Goal: Obtain resource: Download file/media

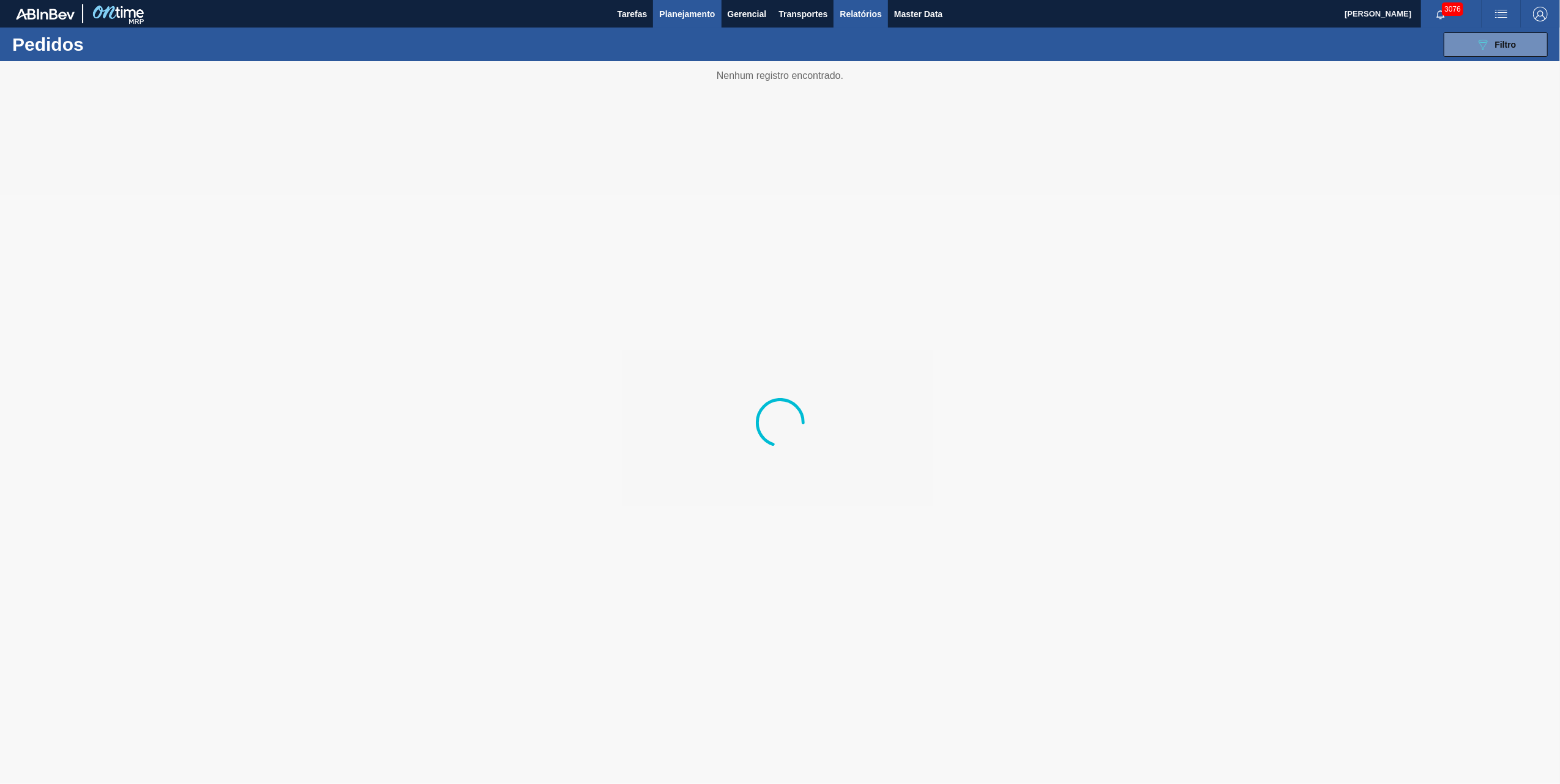
click at [865, 10] on span "Relatórios" at bounding box center [860, 14] width 41 height 15
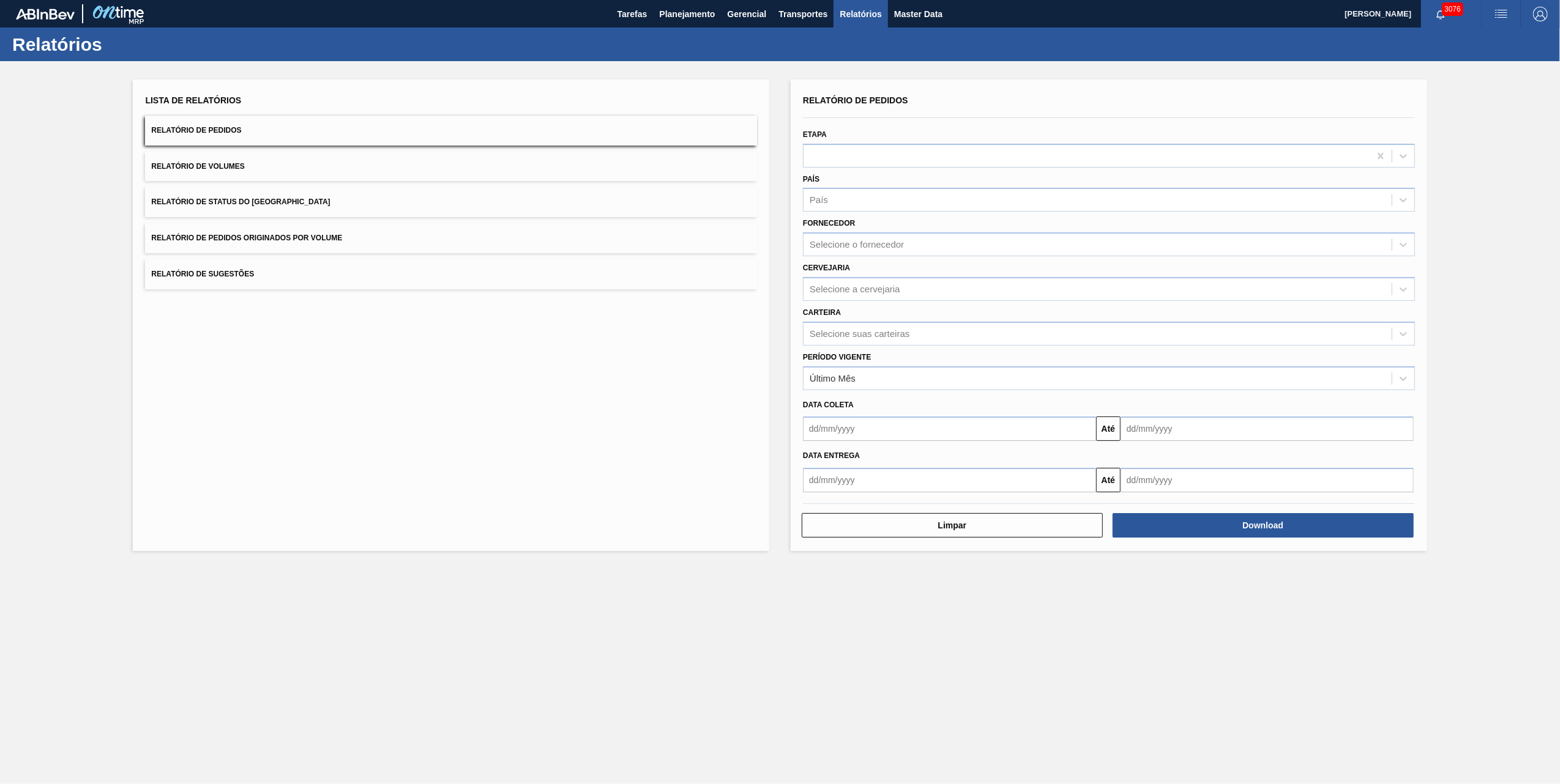
click at [329, 252] on button "Relatório de Pedidos Originados por Volume" at bounding box center [451, 238] width 612 height 30
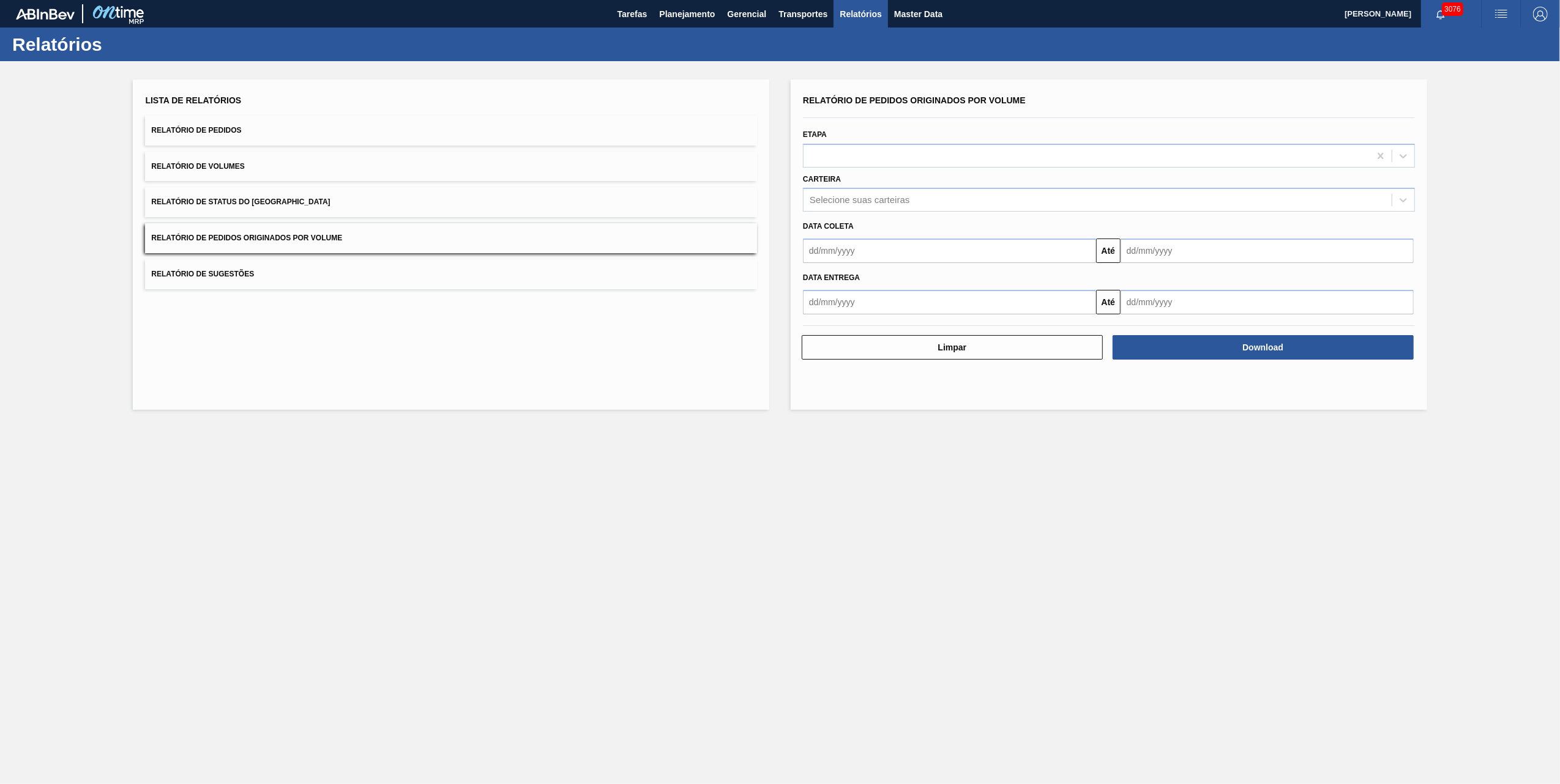
click at [338, 227] on button "Relatório de Pedidos Originados por Volume" at bounding box center [451, 238] width 612 height 30
click at [876, 199] on div "Selecione suas carteiras" at bounding box center [860, 201] width 100 height 11
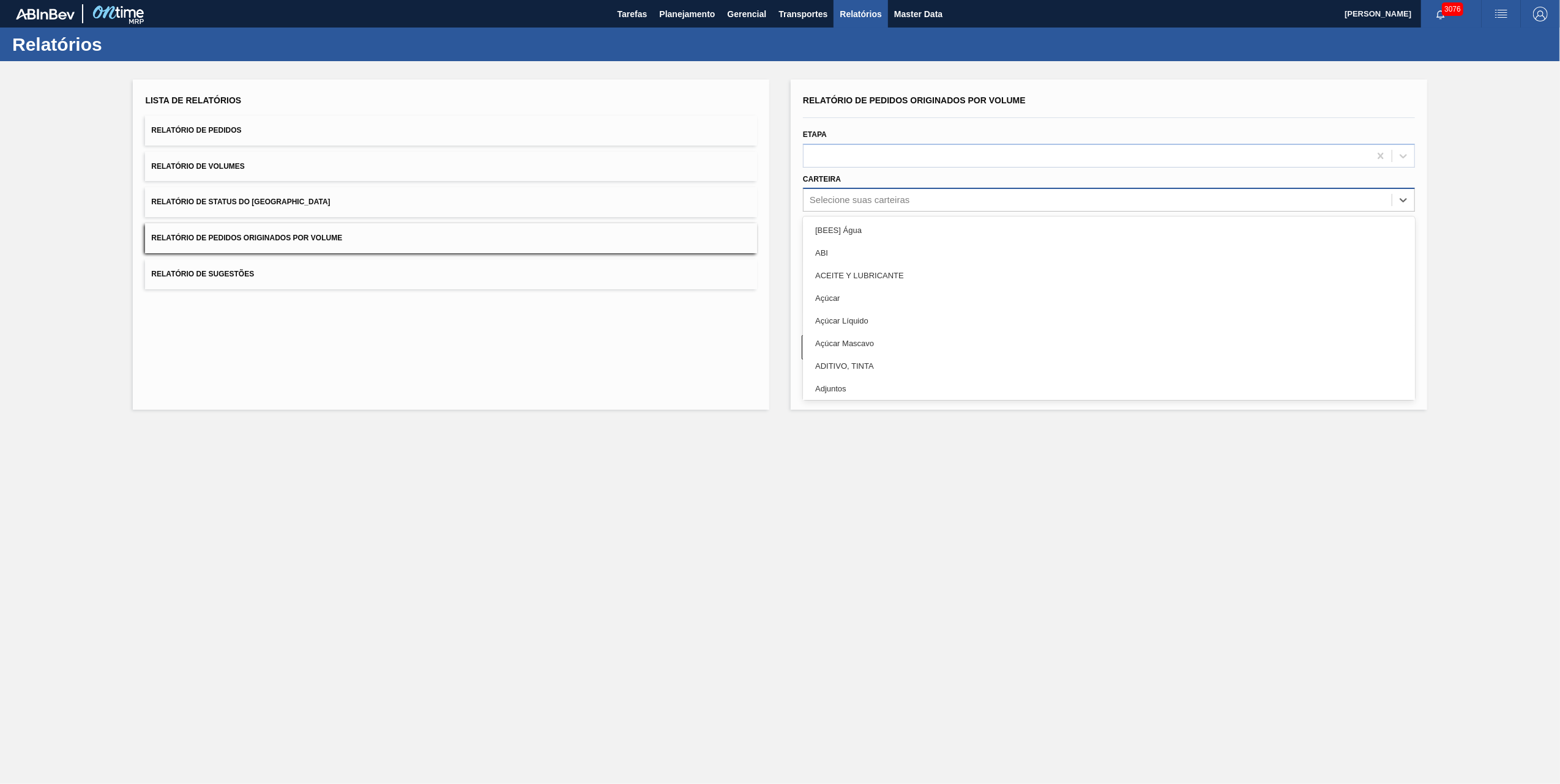
type input "v"
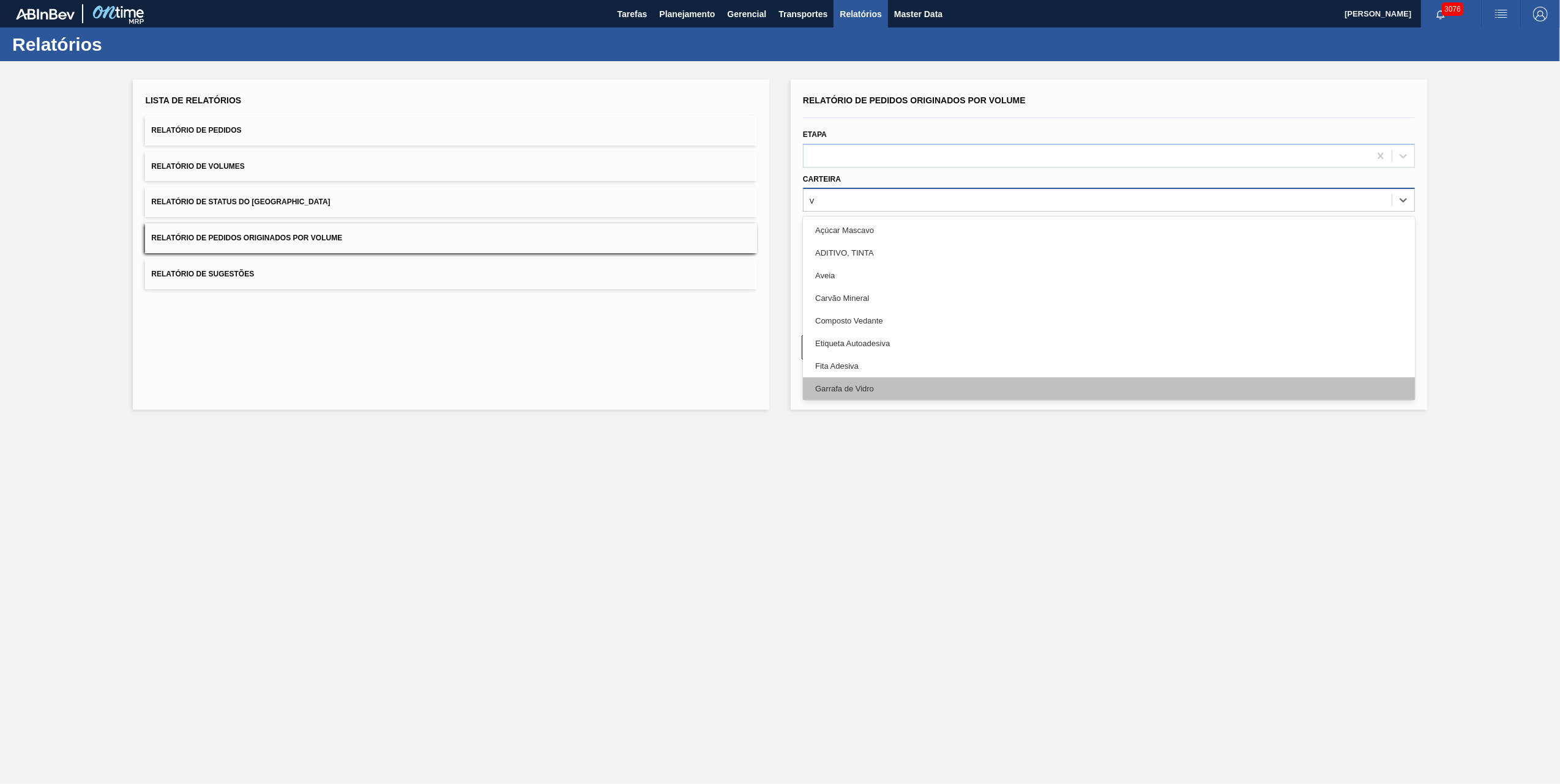
click at [888, 380] on div "Garrafa de Vidro" at bounding box center [1109, 389] width 612 height 23
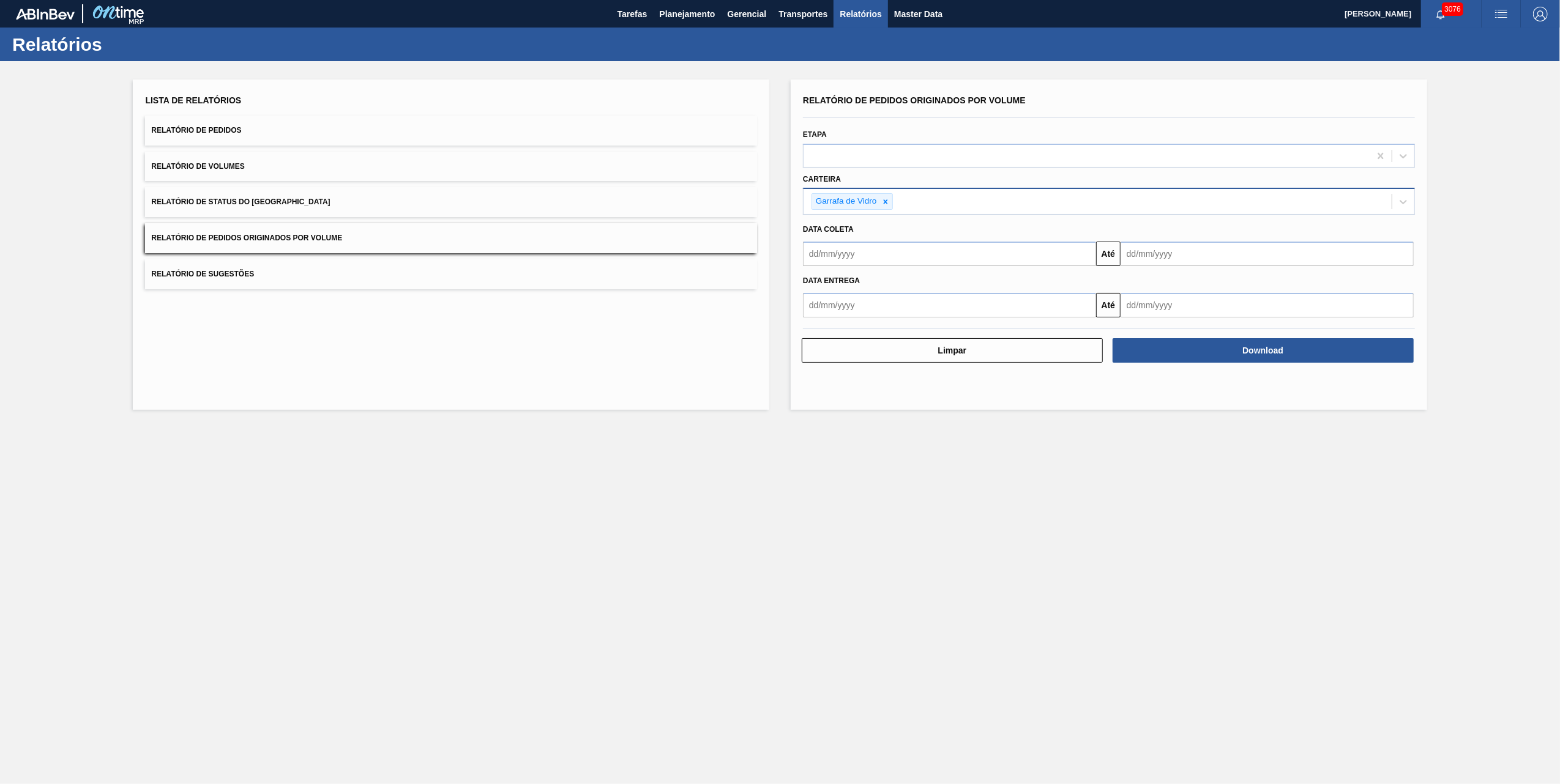
click at [932, 238] on div "Data coleta Até" at bounding box center [1109, 242] width 612 height 48
click at [925, 240] on div "Até" at bounding box center [1109, 252] width 622 height 27
click at [926, 274] on div "Data entrega" at bounding box center [1109, 281] width 622 height 18
click at [939, 248] on input "text" at bounding box center [950, 253] width 293 height 25
type input "[DATE]"
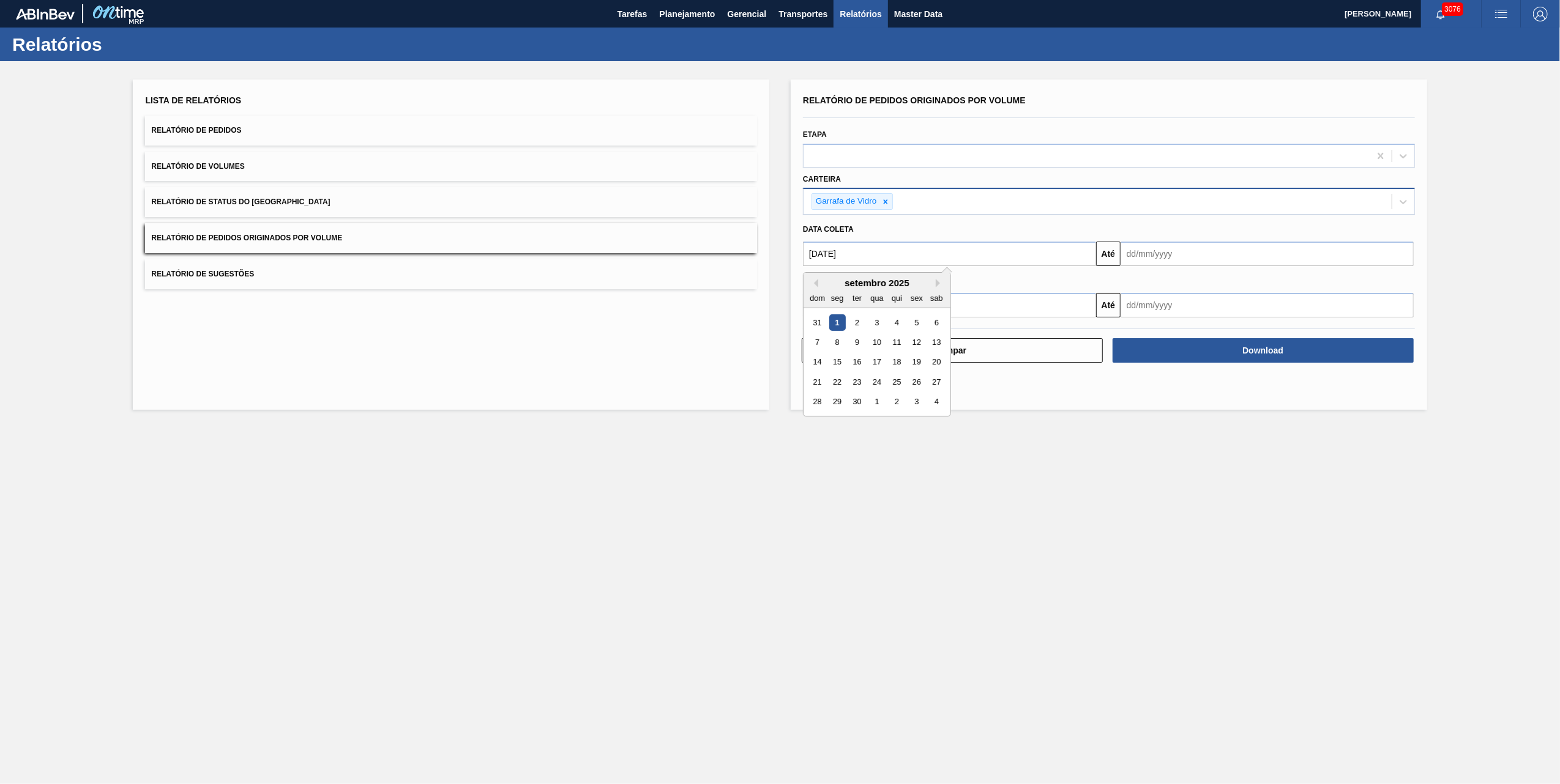
type input "[DATE]"
click at [1171, 257] on input "[DATE]" at bounding box center [1267, 253] width 293 height 25
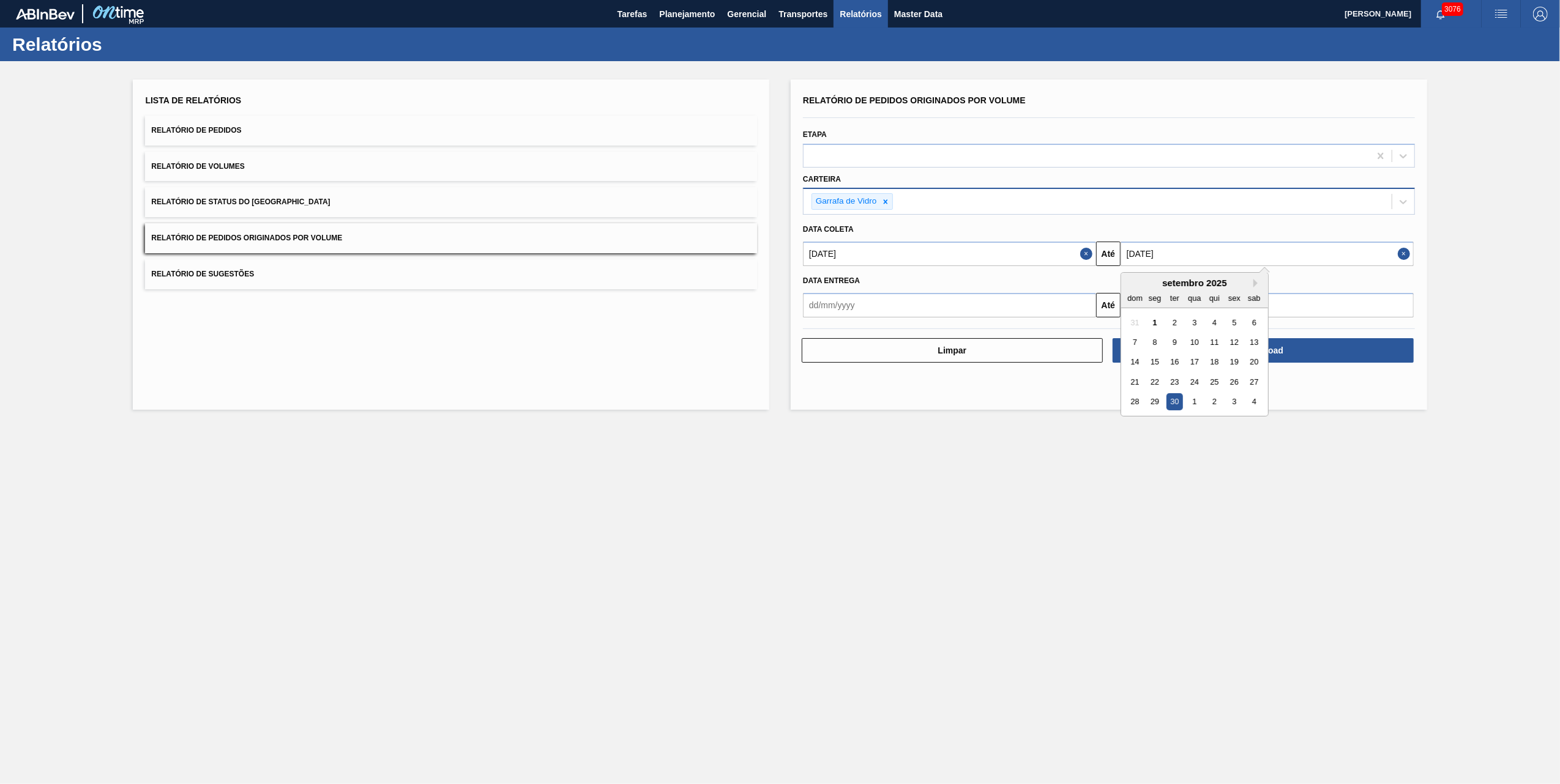
click at [957, 436] on main "Tarefas Planejamento Gerencial Transportes Relatórios Master Data [PERSON_NAME]…" at bounding box center [780, 392] width 1560 height 784
click at [914, 246] on input "[DATE]" at bounding box center [950, 253] width 293 height 25
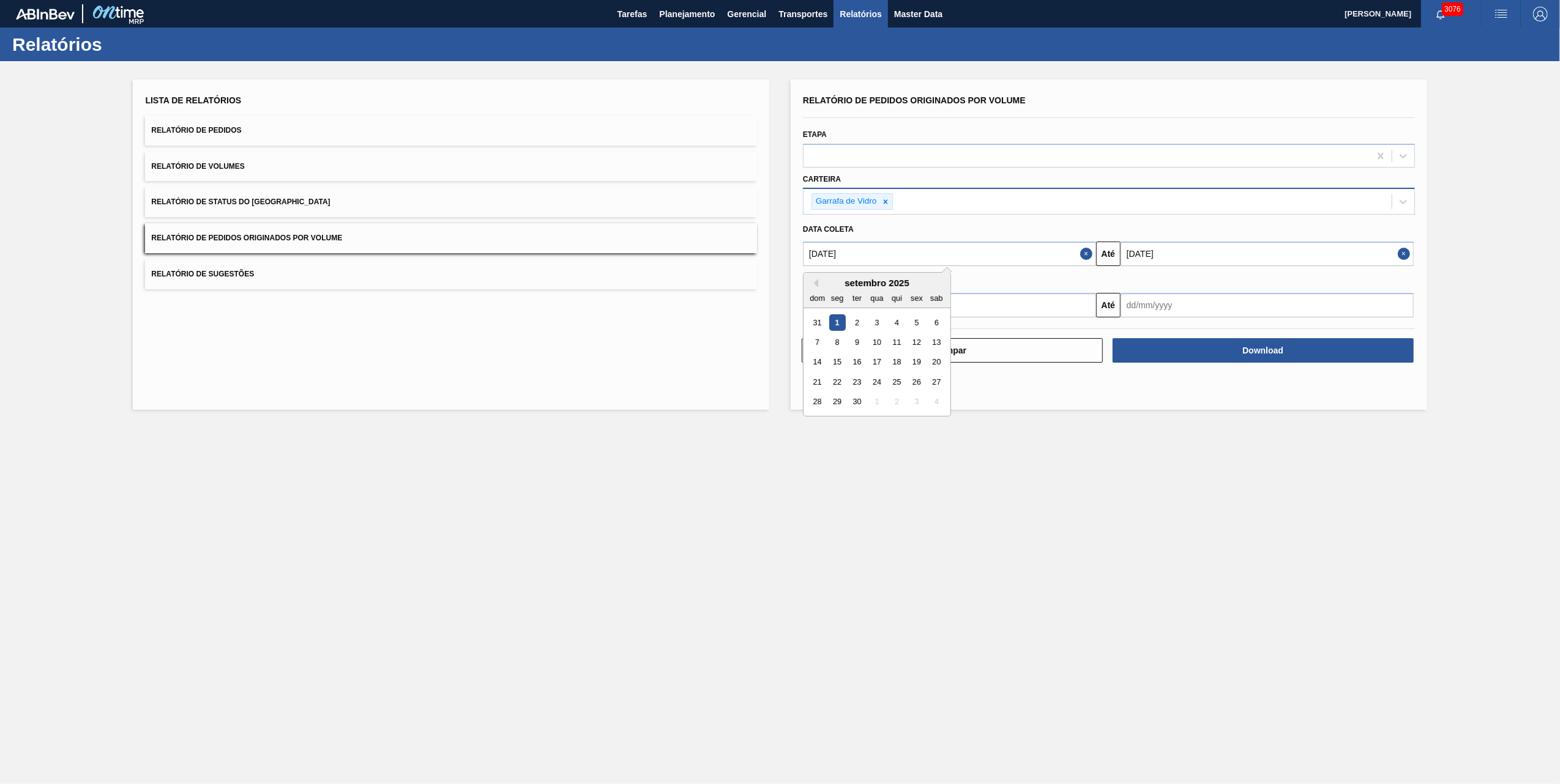
click at [814, 290] on div "dom" at bounding box center [817, 298] width 17 height 17
click at [1031, 583] on main "Tarefas Planejamento Gerencial Transportes Relatórios Master Data [PERSON_NAME]…" at bounding box center [780, 392] width 1560 height 784
click at [1088, 250] on button "Close" at bounding box center [1088, 253] width 16 height 25
click at [1052, 250] on input "text" at bounding box center [950, 253] width 293 height 25
type input "[DATE]"
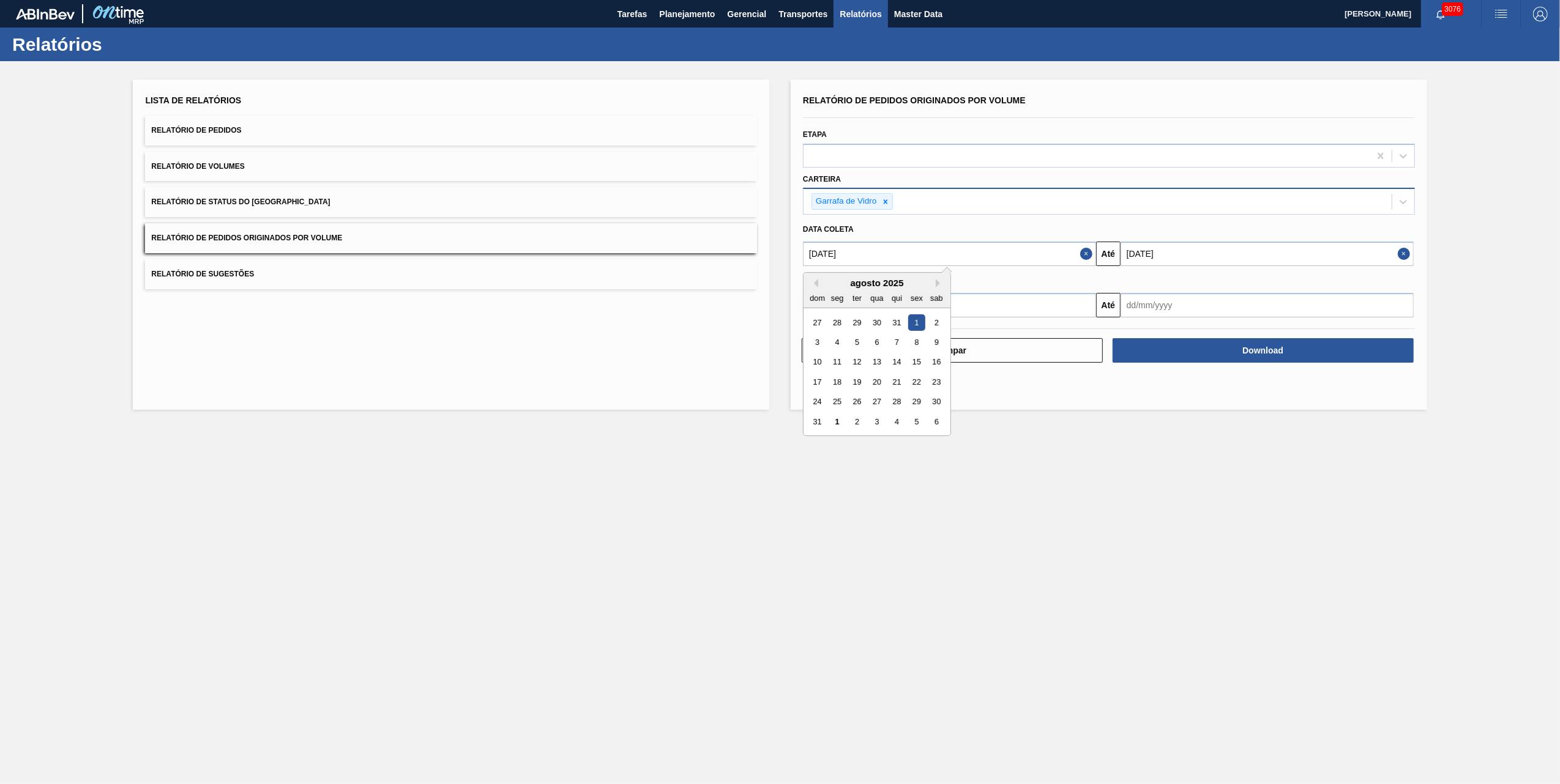
click at [1202, 243] on input "[DATE]" at bounding box center [1267, 253] width 293 height 25
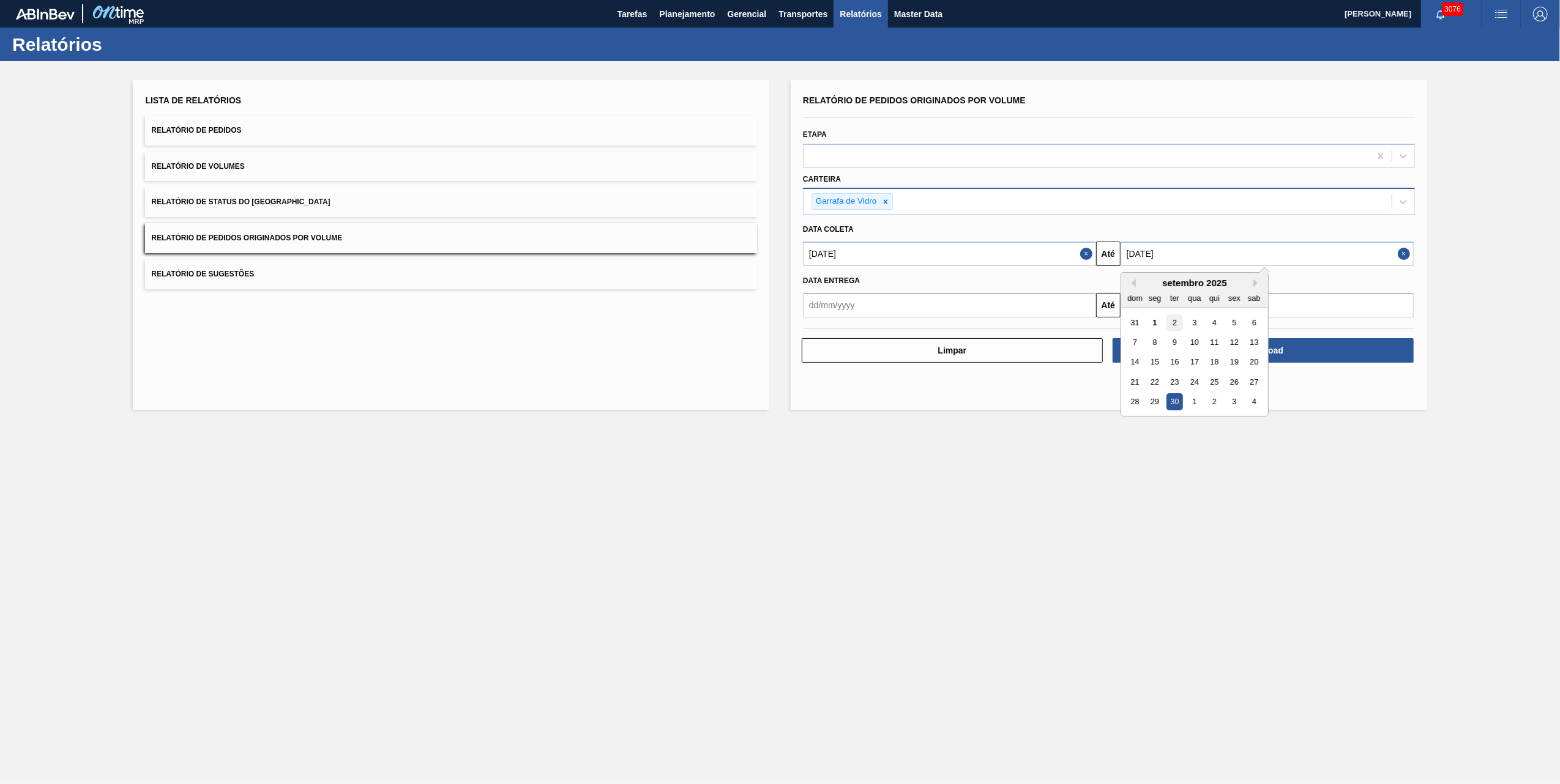
click at [1178, 327] on div "2" at bounding box center [1175, 323] width 17 height 17
type input "[DATE]"
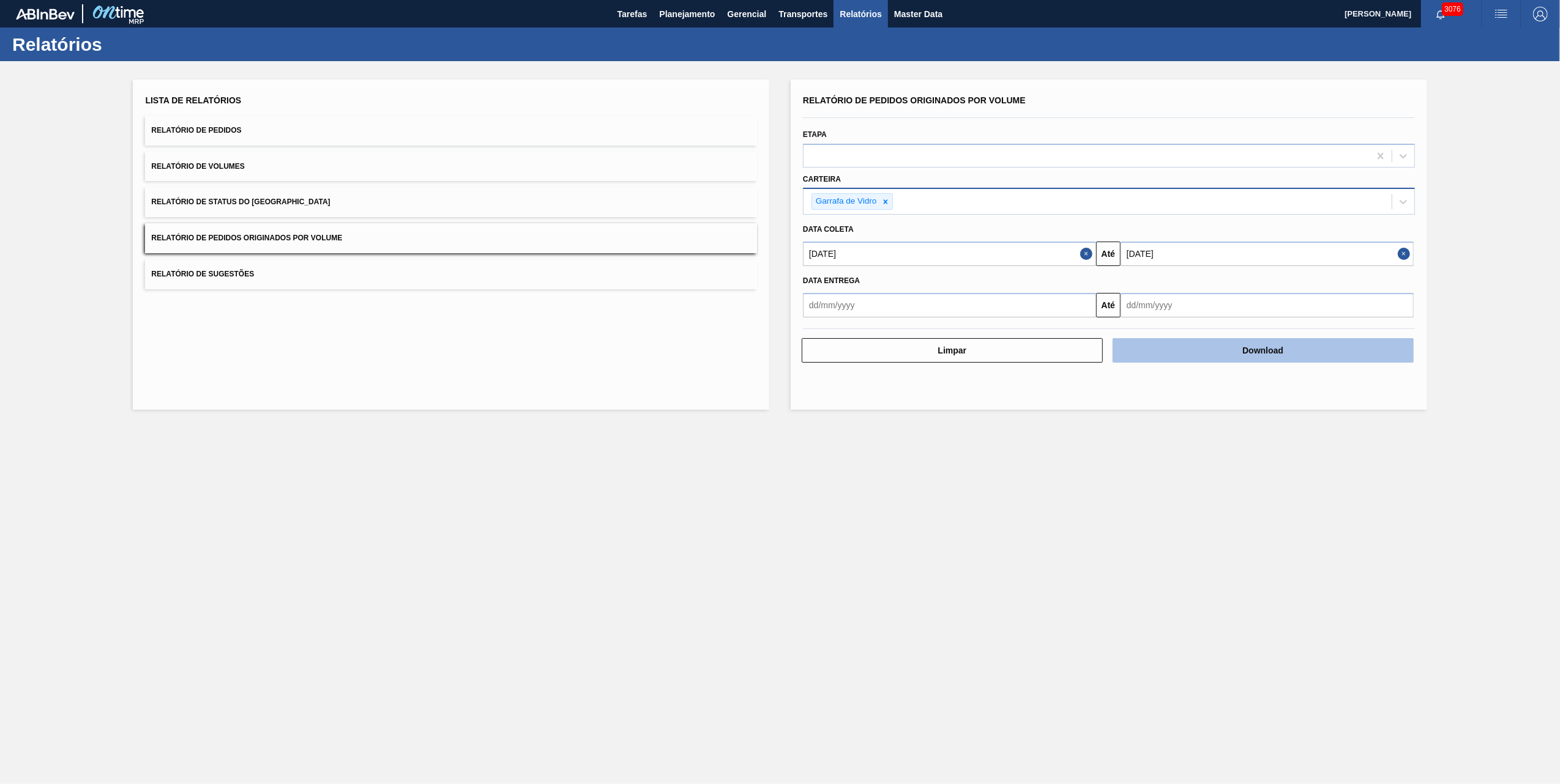
click at [1178, 351] on button "Download" at bounding box center [1263, 350] width 301 height 25
click at [767, 551] on main "Tarefas Planejamento Gerencial Transportes Relatórios Master Data [PERSON_NAME]…" at bounding box center [780, 392] width 1560 height 784
